Goal: Information Seeking & Learning: Learn about a topic

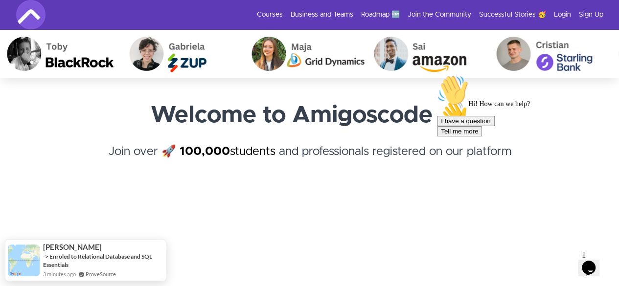
click at [565, 15] on link "Login" at bounding box center [562, 15] width 17 height 10
click at [280, 16] on link "Courses" at bounding box center [270, 15] width 26 height 10
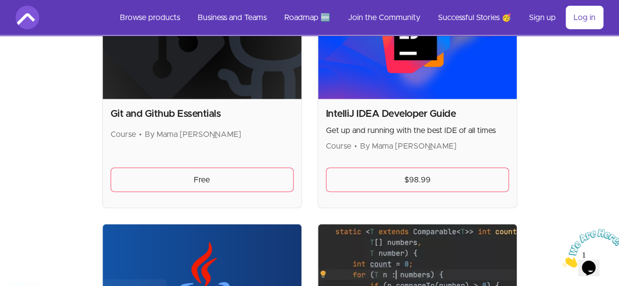
scroll to position [1236, 0]
